Goal: Task Accomplishment & Management: Manage account settings

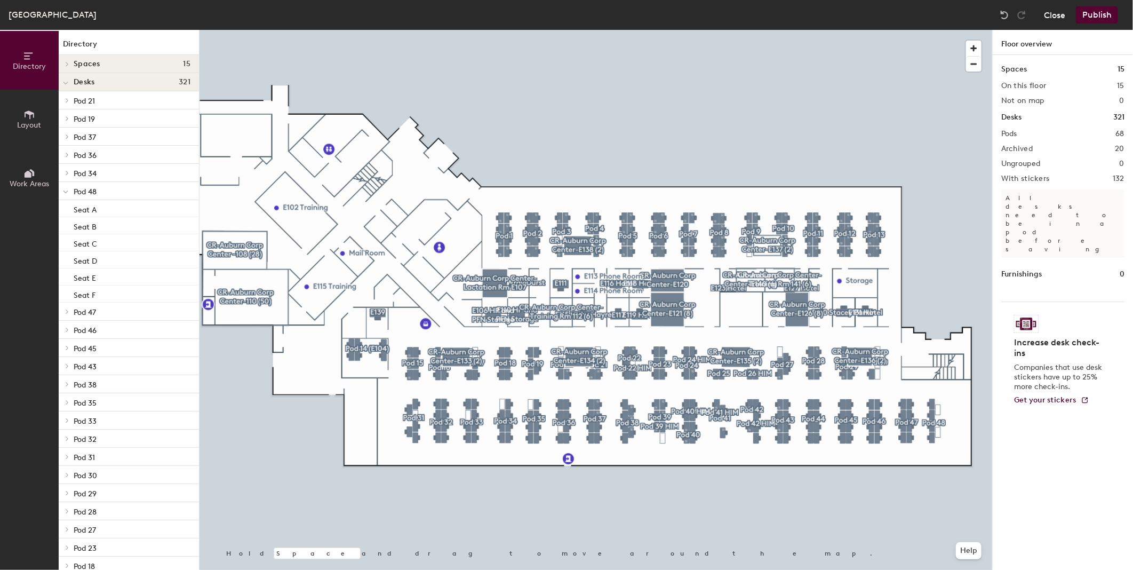
click at [1063, 13] on button "Close" at bounding box center [1054, 14] width 21 height 17
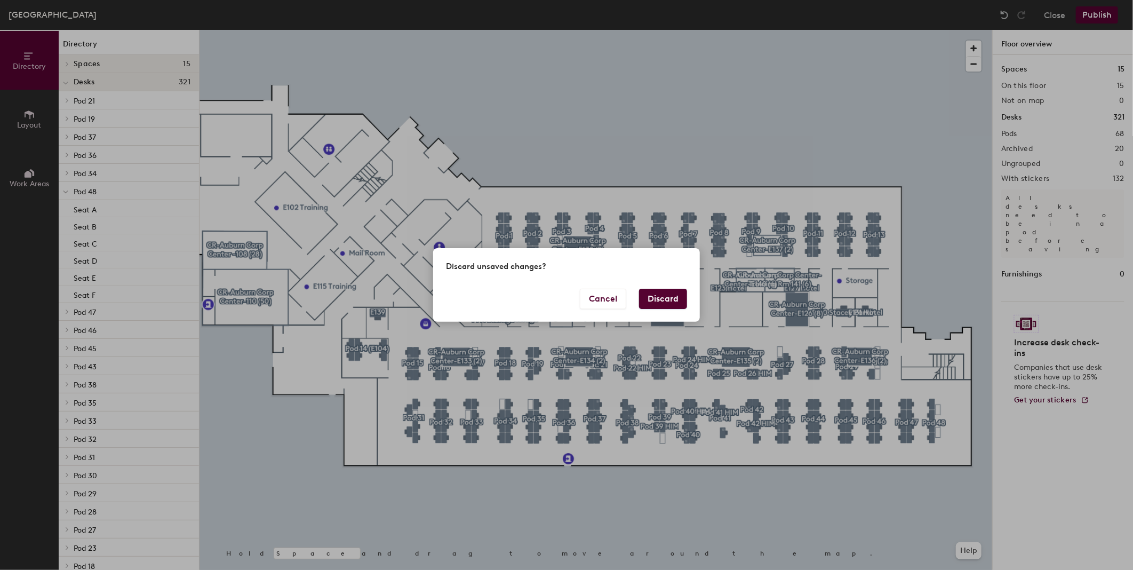
click at [676, 300] on button "Discard" at bounding box center [663, 299] width 48 height 20
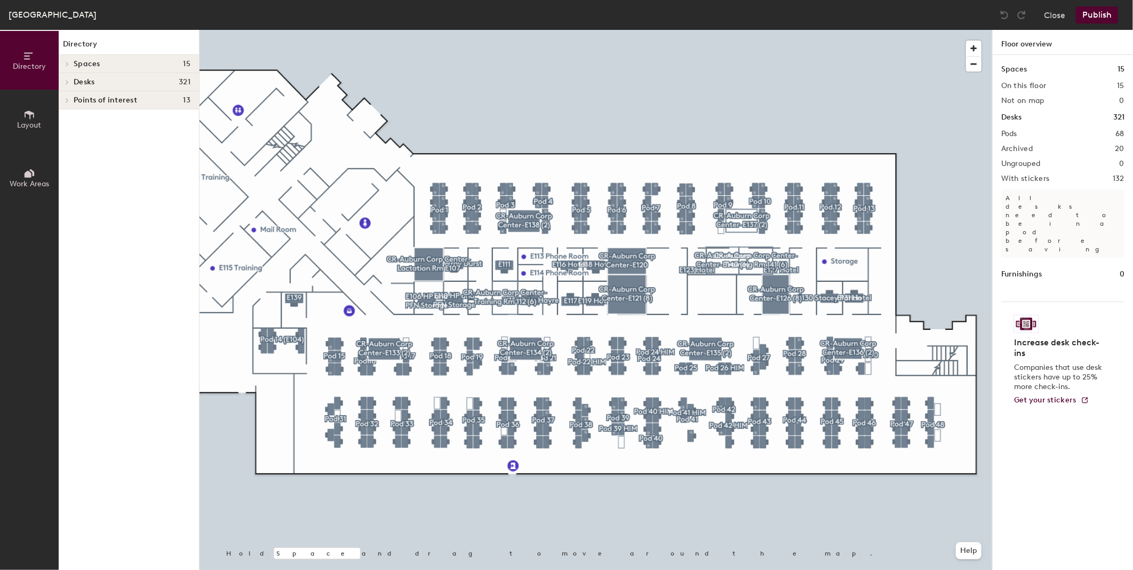
click at [938, 30] on div at bounding box center [596, 30] width 793 height 0
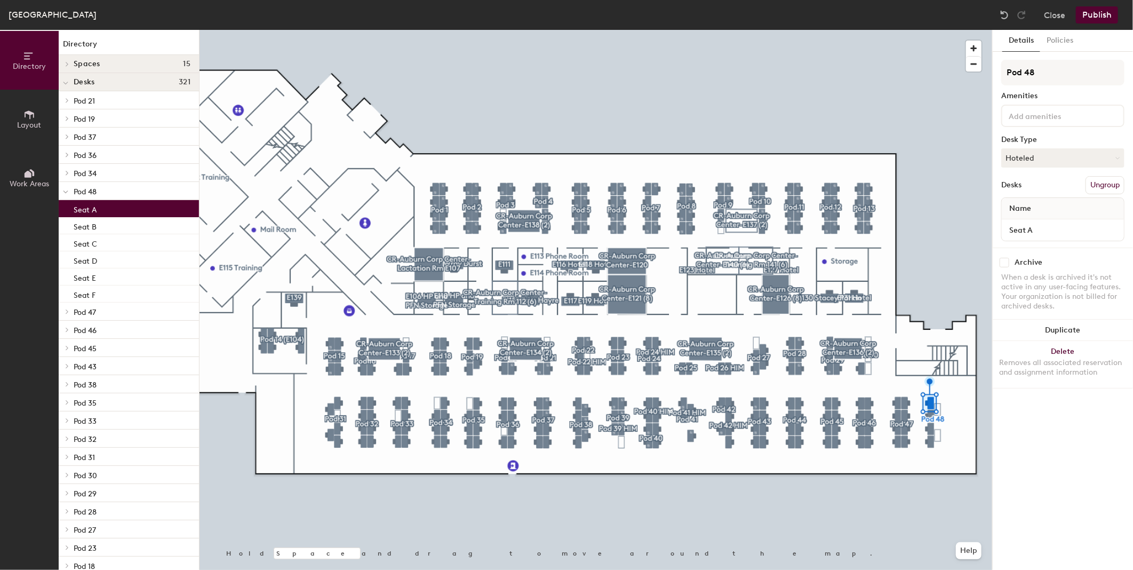
click at [1006, 259] on input "checkbox" at bounding box center [1005, 263] width 10 height 10
checkbox input "true"
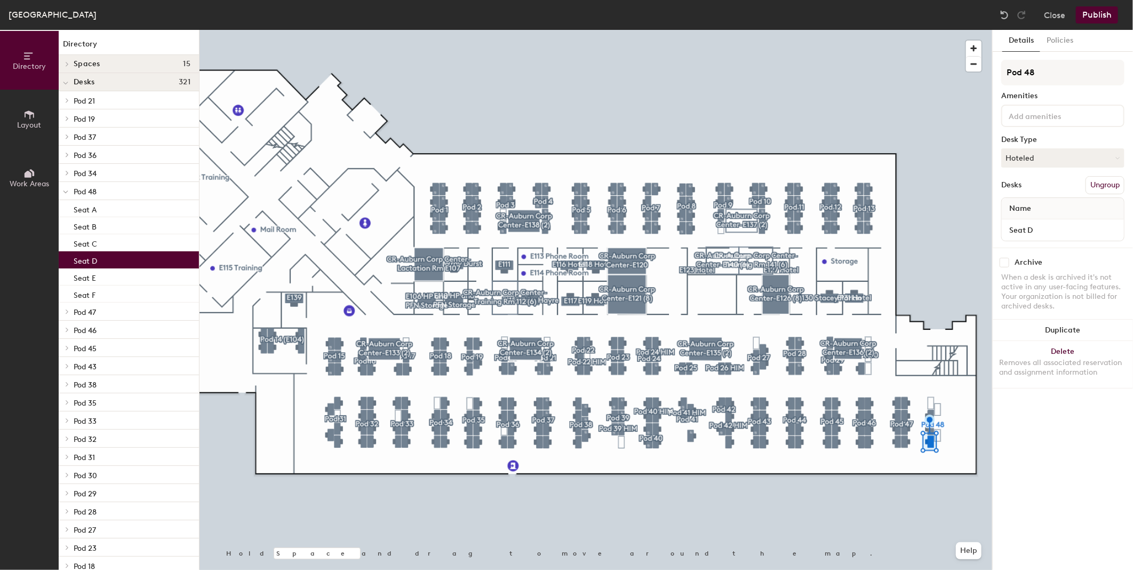
click at [1001, 261] on input "checkbox" at bounding box center [1005, 263] width 10 height 10
checkbox input "true"
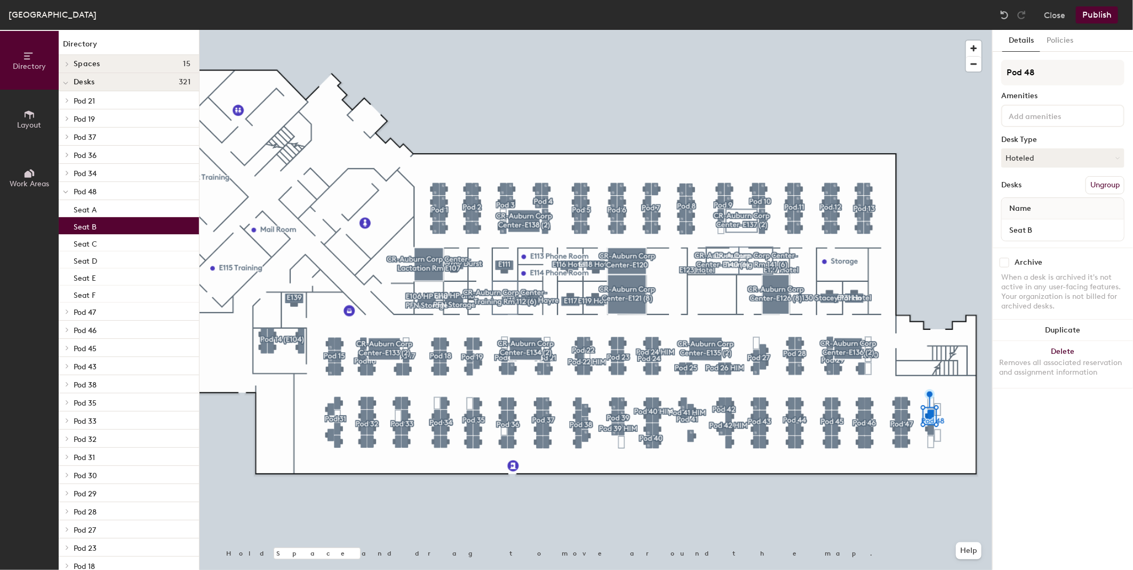
click at [1002, 267] on div "Archive When a desk is archived it's not active in any user-facing features. Yo…" at bounding box center [1063, 286] width 140 height 76
click at [1005, 259] on input "checkbox" at bounding box center [1005, 263] width 10 height 10
checkbox input "true"
click at [1007, 258] on input "checkbox" at bounding box center [1005, 263] width 10 height 10
checkbox input "true"
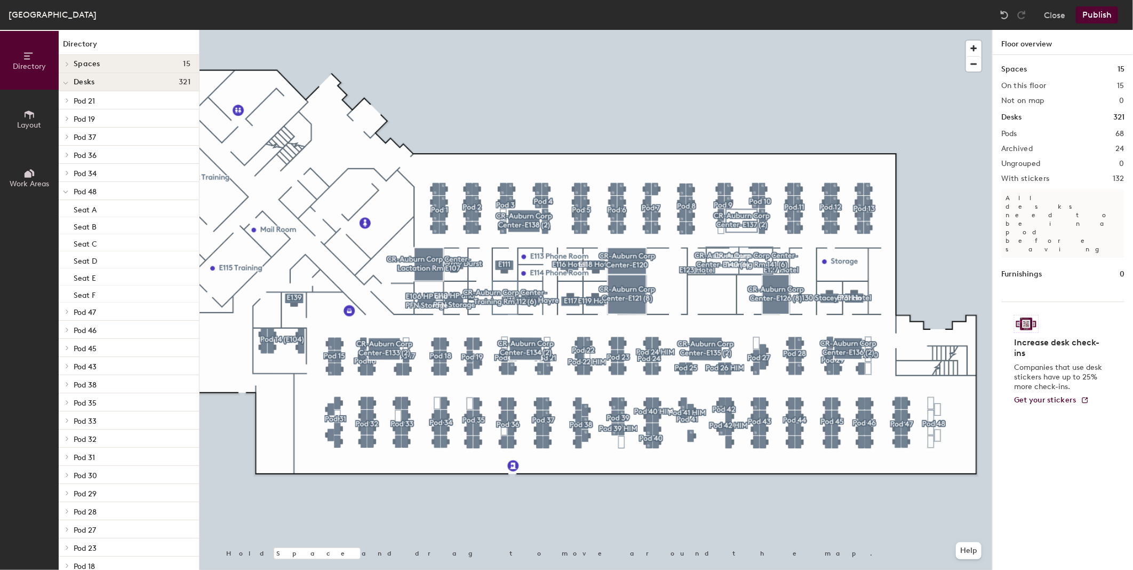
click at [1026, 315] on img at bounding box center [1026, 324] width 25 height 18
click at [1094, 12] on button "Publish" at bounding box center [1097, 14] width 42 height 17
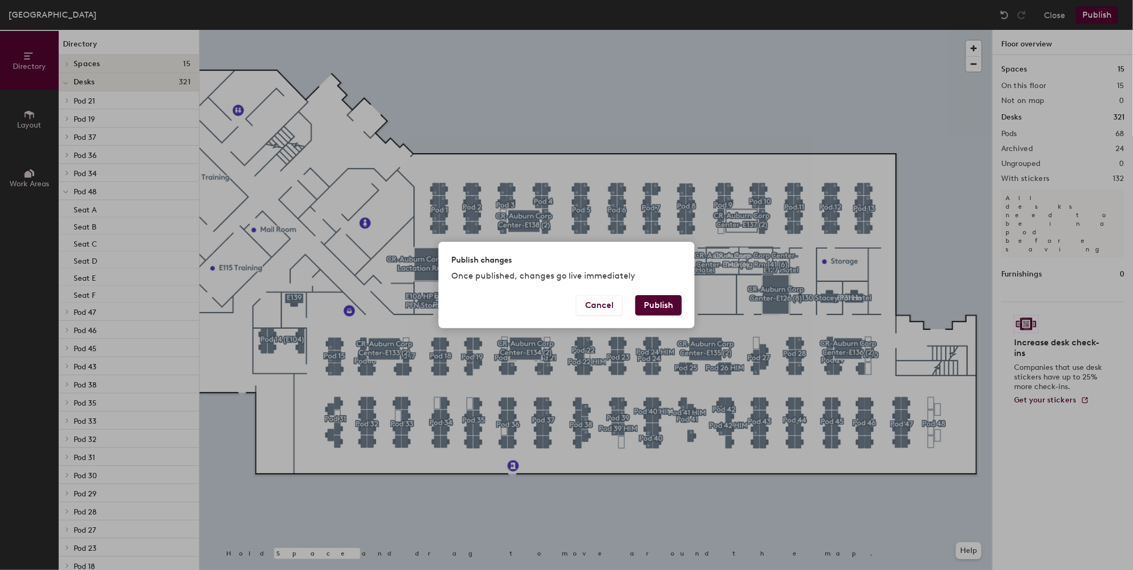
click at [670, 310] on button "Publish" at bounding box center [659, 305] width 46 height 20
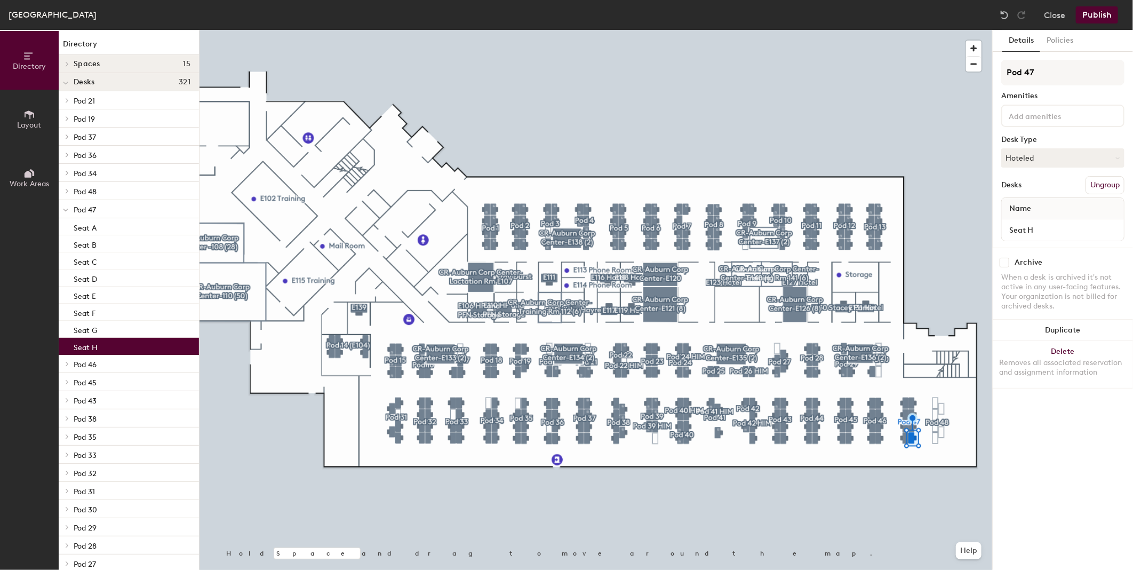
click at [1002, 260] on input "checkbox" at bounding box center [1005, 263] width 10 height 10
checkbox input "true"
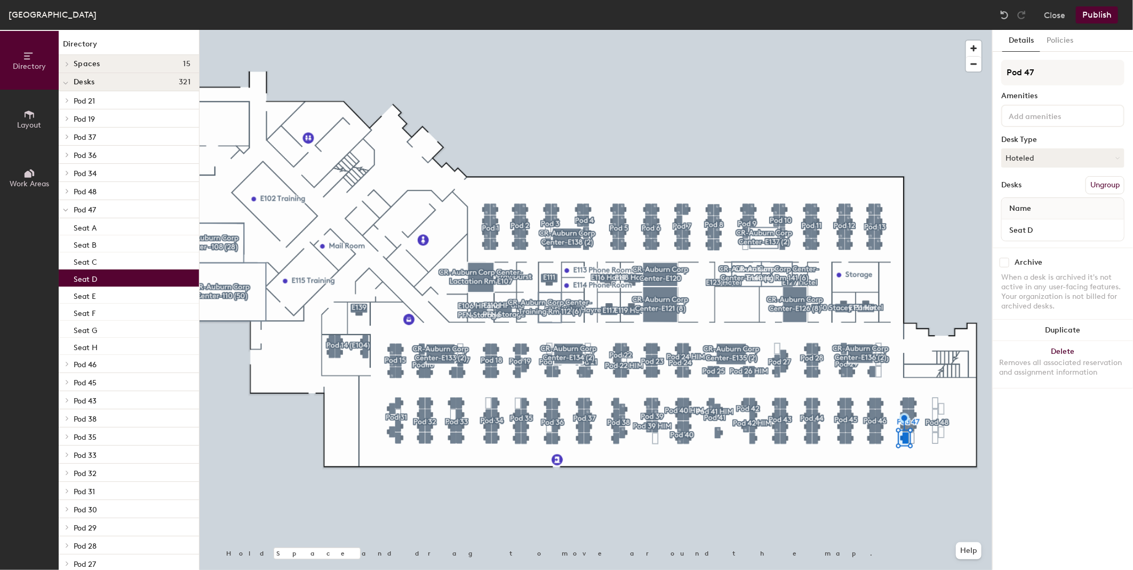
click at [1006, 262] on input "checkbox" at bounding box center [1005, 263] width 10 height 10
checkbox input "true"
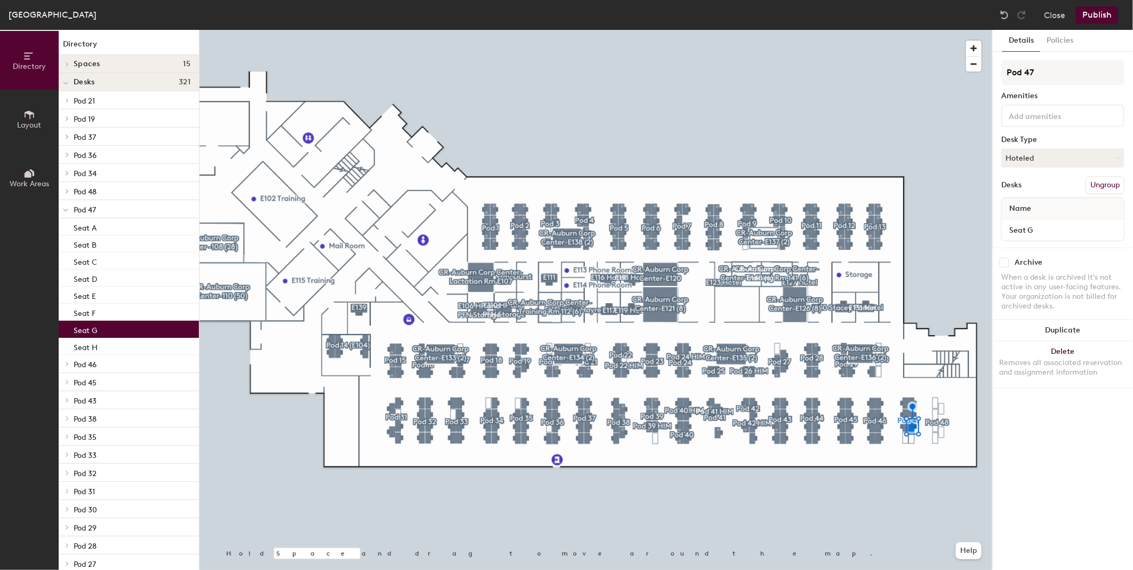
click at [1009, 260] on input "checkbox" at bounding box center [1005, 263] width 10 height 10
checkbox input "true"
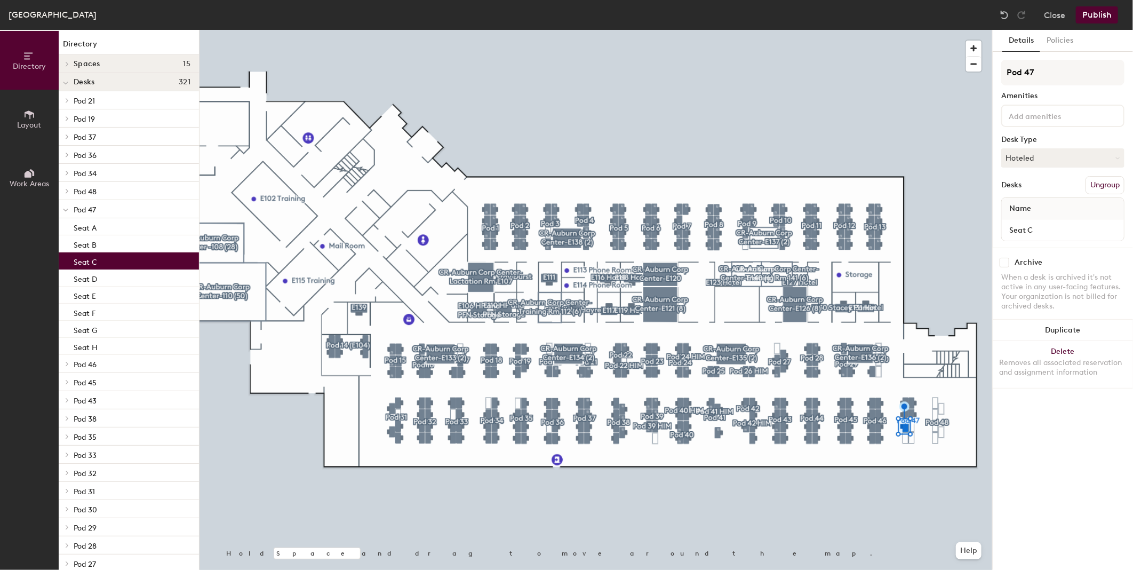
click at [1007, 258] on input "checkbox" at bounding box center [1005, 263] width 10 height 10
checkbox input "true"
click at [917, 30] on div at bounding box center [596, 30] width 793 height 0
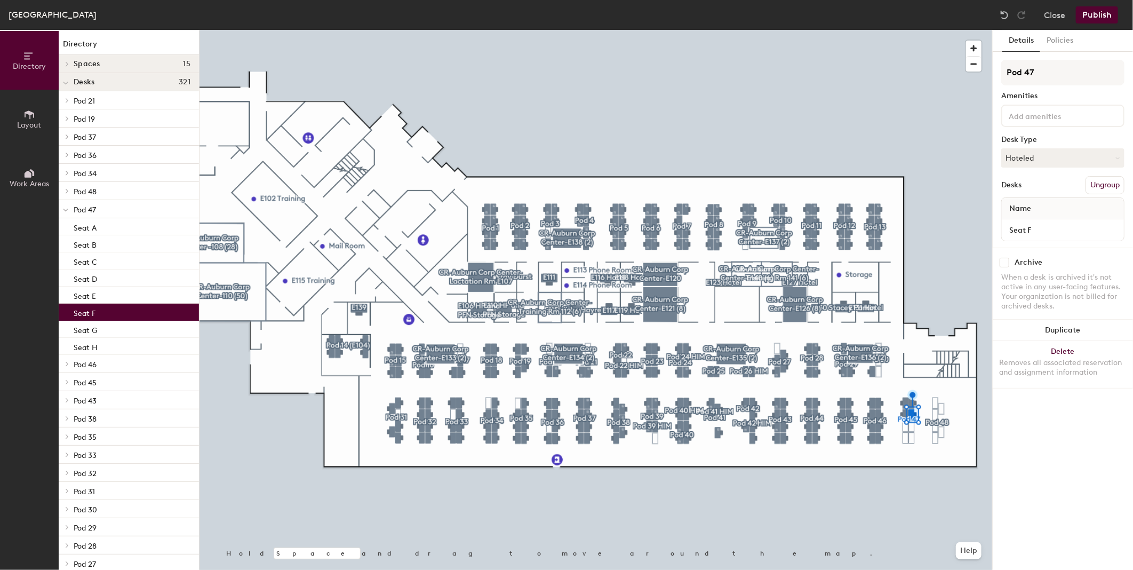
click at [1003, 259] on input "checkbox" at bounding box center [1005, 263] width 10 height 10
checkbox input "true"
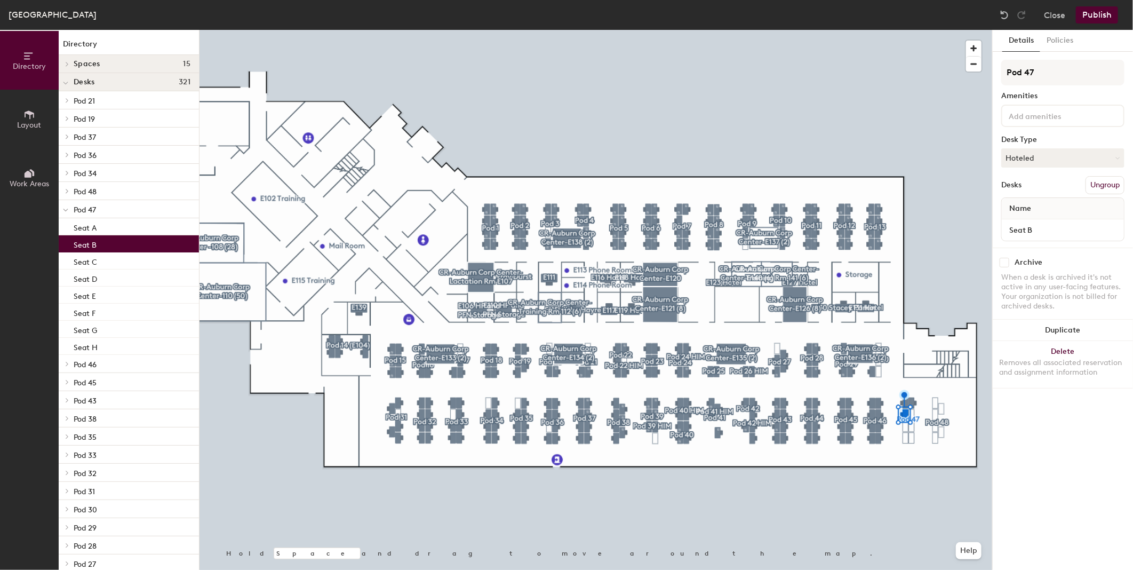
drag, startPoint x: 1006, startPoint y: 263, endPoint x: 995, endPoint y: 266, distance: 11.7
click at [1006, 262] on input "checkbox" at bounding box center [1005, 263] width 10 height 10
checkbox input "true"
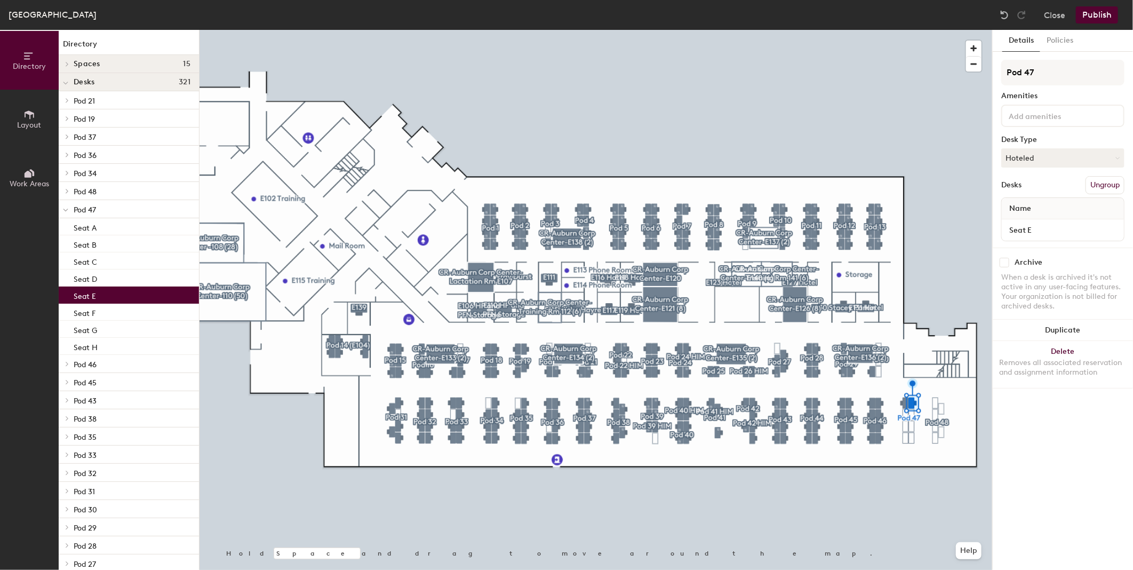
click at [1006, 260] on input "checkbox" at bounding box center [1005, 263] width 10 height 10
checkbox input "true"
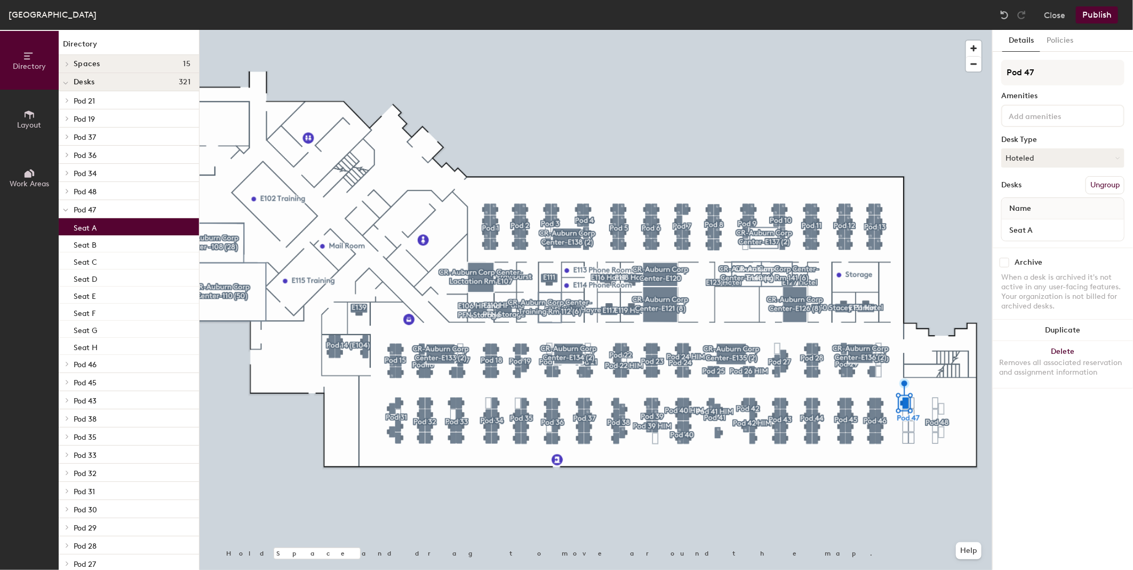
click at [1005, 260] on input "checkbox" at bounding box center [1005, 263] width 10 height 10
checkbox input "true"
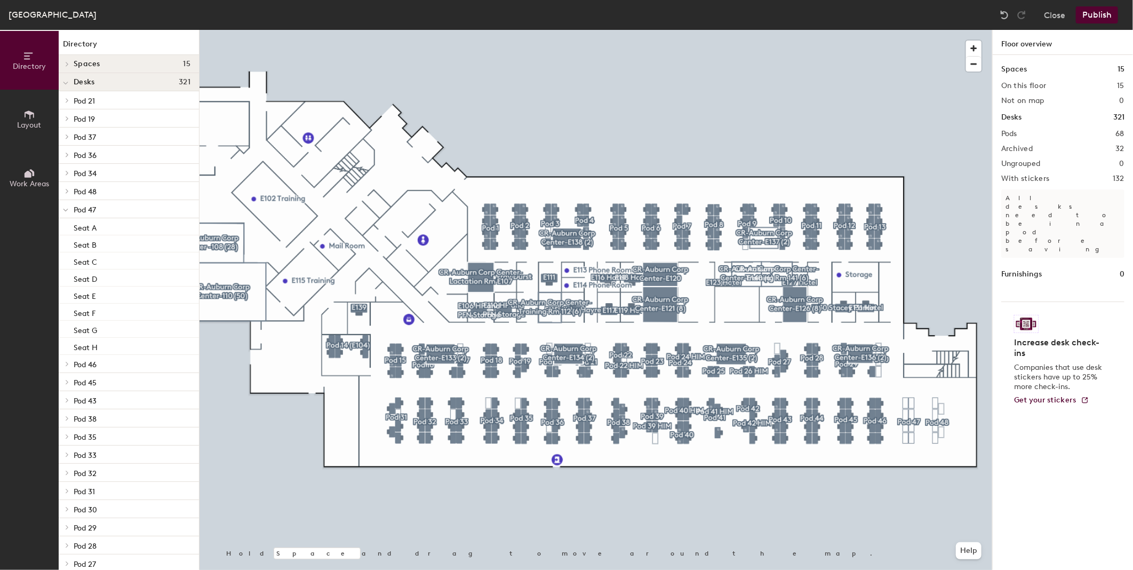
click at [1092, 9] on button "Publish" at bounding box center [1097, 14] width 42 height 17
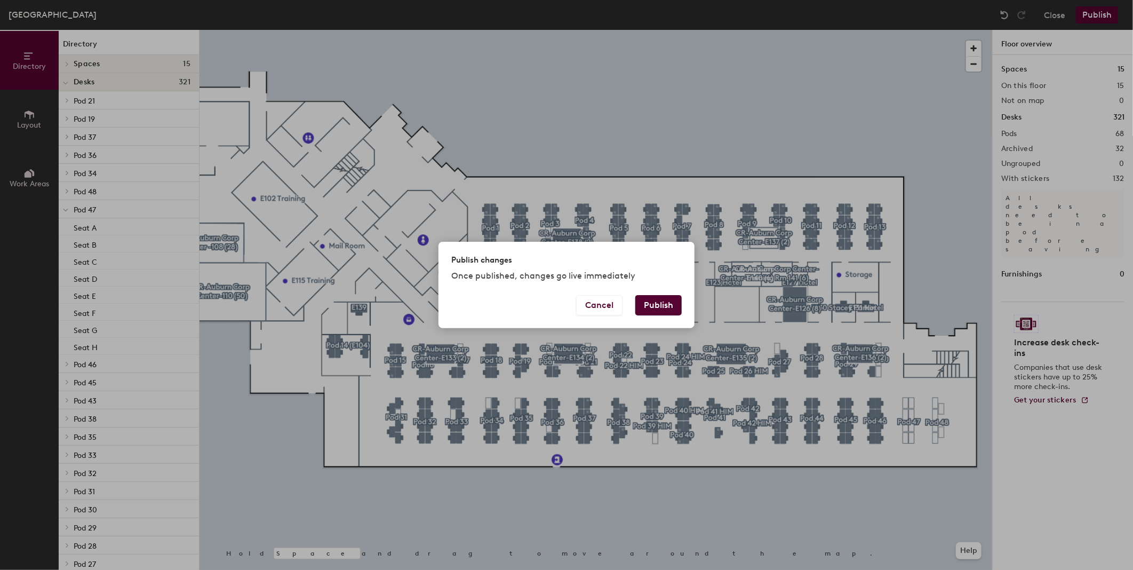
click at [666, 305] on button "Publish" at bounding box center [659, 305] width 46 height 20
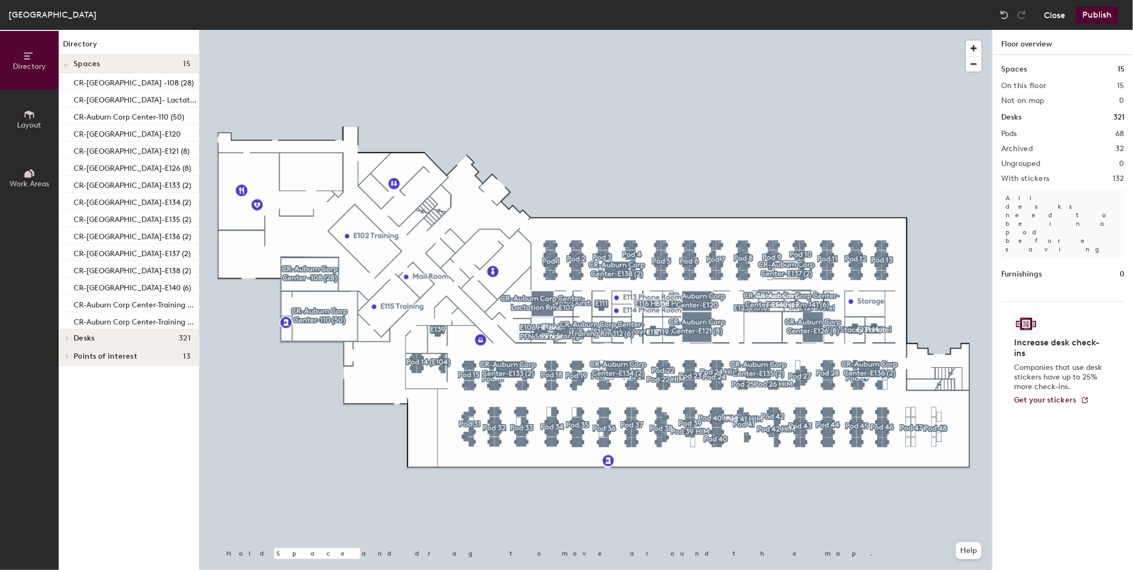
click at [1050, 14] on button "Close" at bounding box center [1054, 14] width 21 height 17
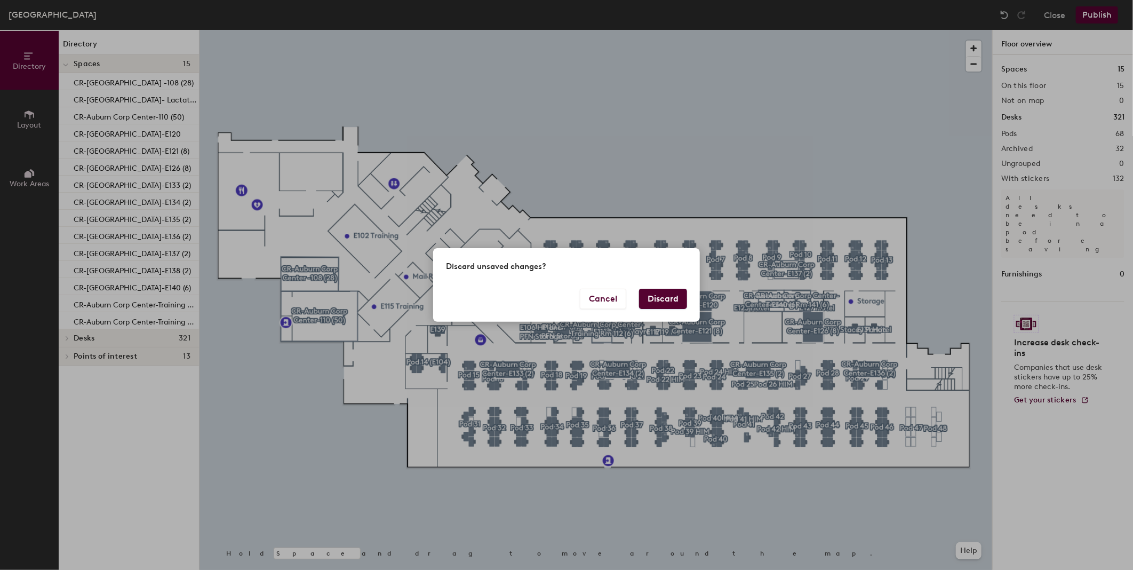
click at [653, 299] on button "Discard" at bounding box center [663, 299] width 48 height 20
